Goal: Find specific page/section: Find specific page/section

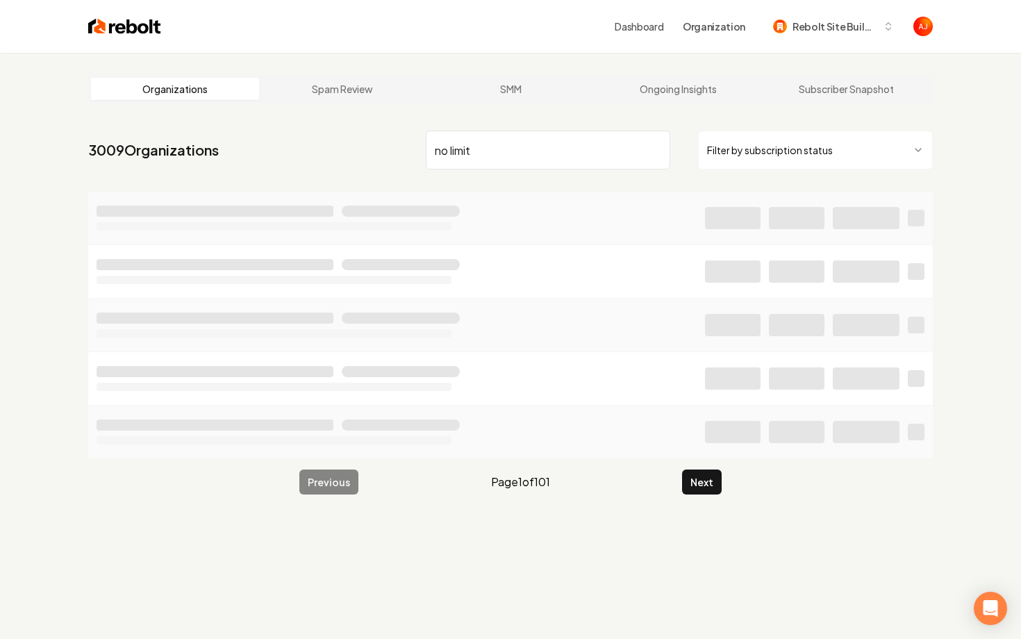
type input "no limit"
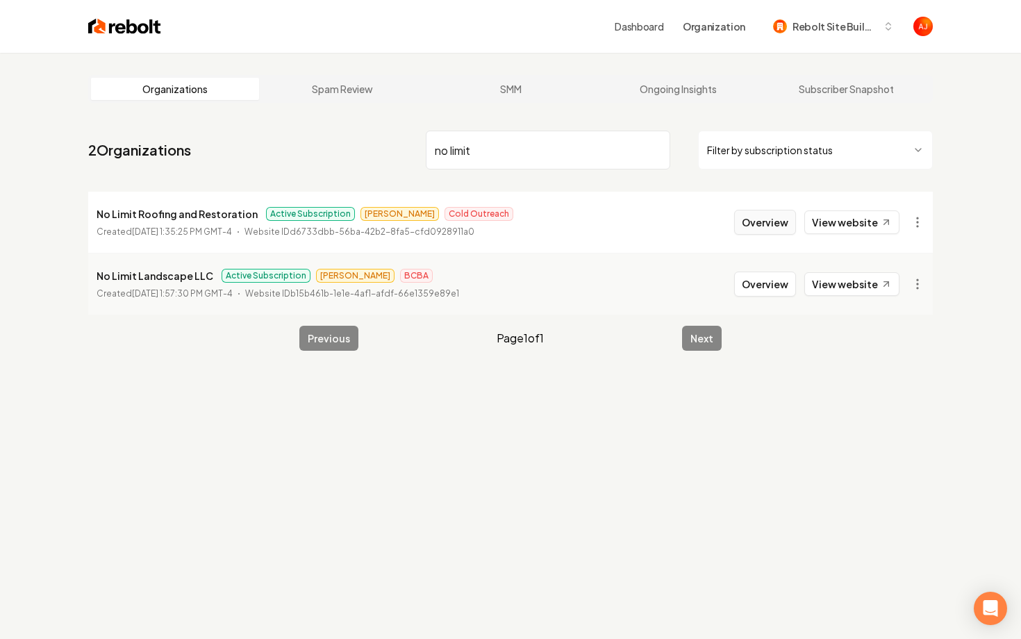
click at [754, 222] on button "Overview" at bounding box center [765, 222] width 62 height 25
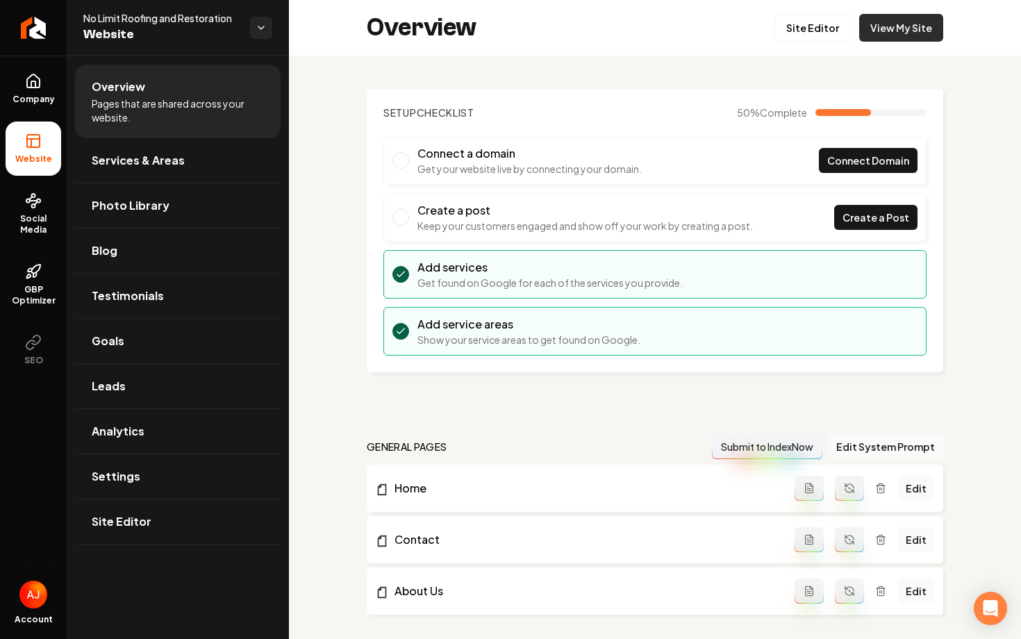
click at [885, 29] on link "View My Site" at bounding box center [901, 28] width 84 height 28
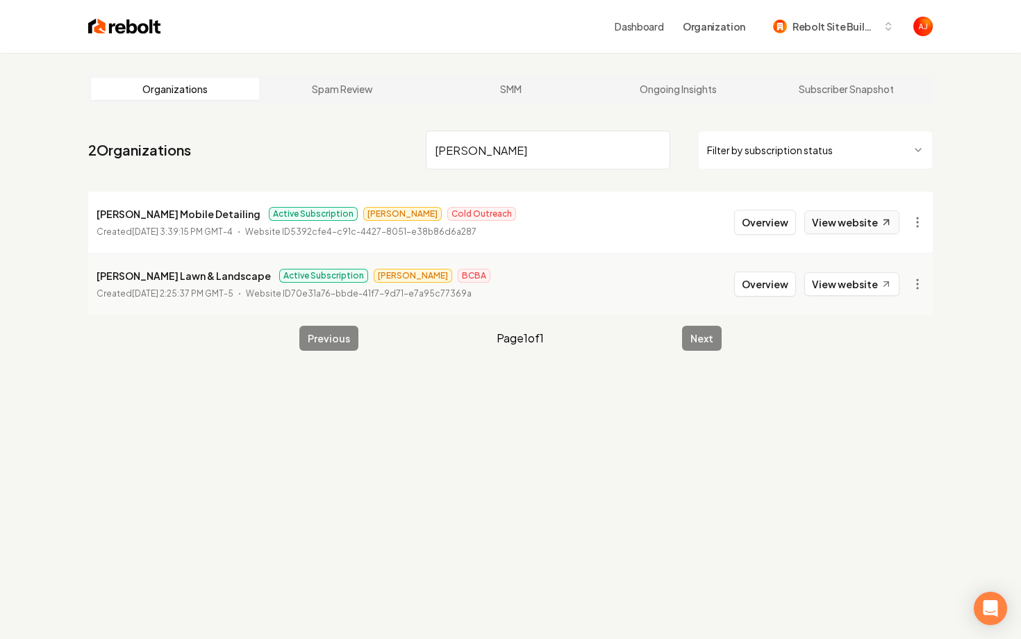
type input "holm"
click at [812, 231] on link "View website" at bounding box center [851, 222] width 95 height 24
